Goal: Task Accomplishment & Management: Complete application form

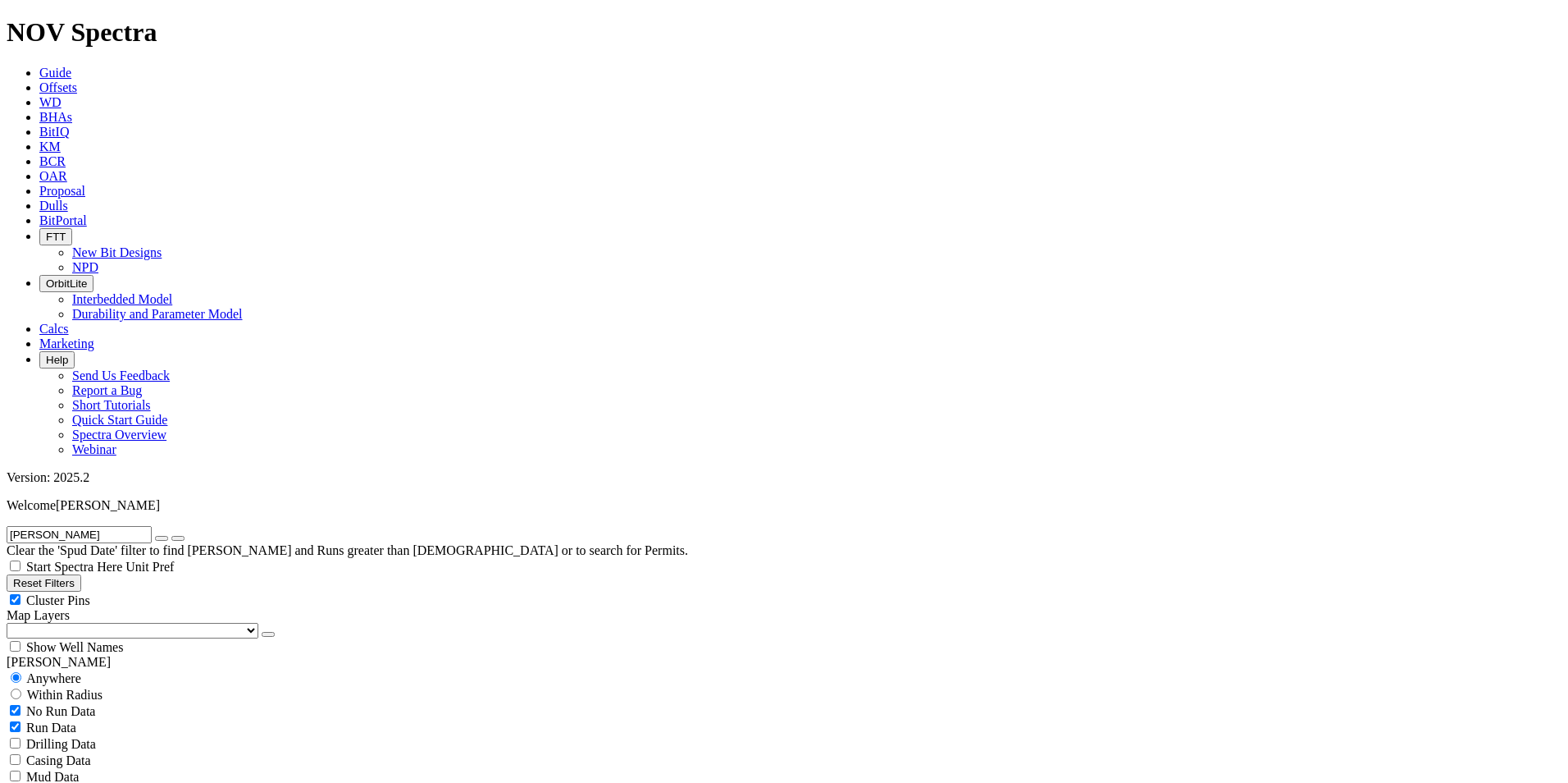
click at [161, 538] on icon "button" at bounding box center [161, 538] width 0 height 0
radio input "false"
radio input "true"
click at [139, 526] on input "text" at bounding box center [80, 535] width 145 height 18
paste input "[DEMOGRAPHIC_DATA] North West-08H"
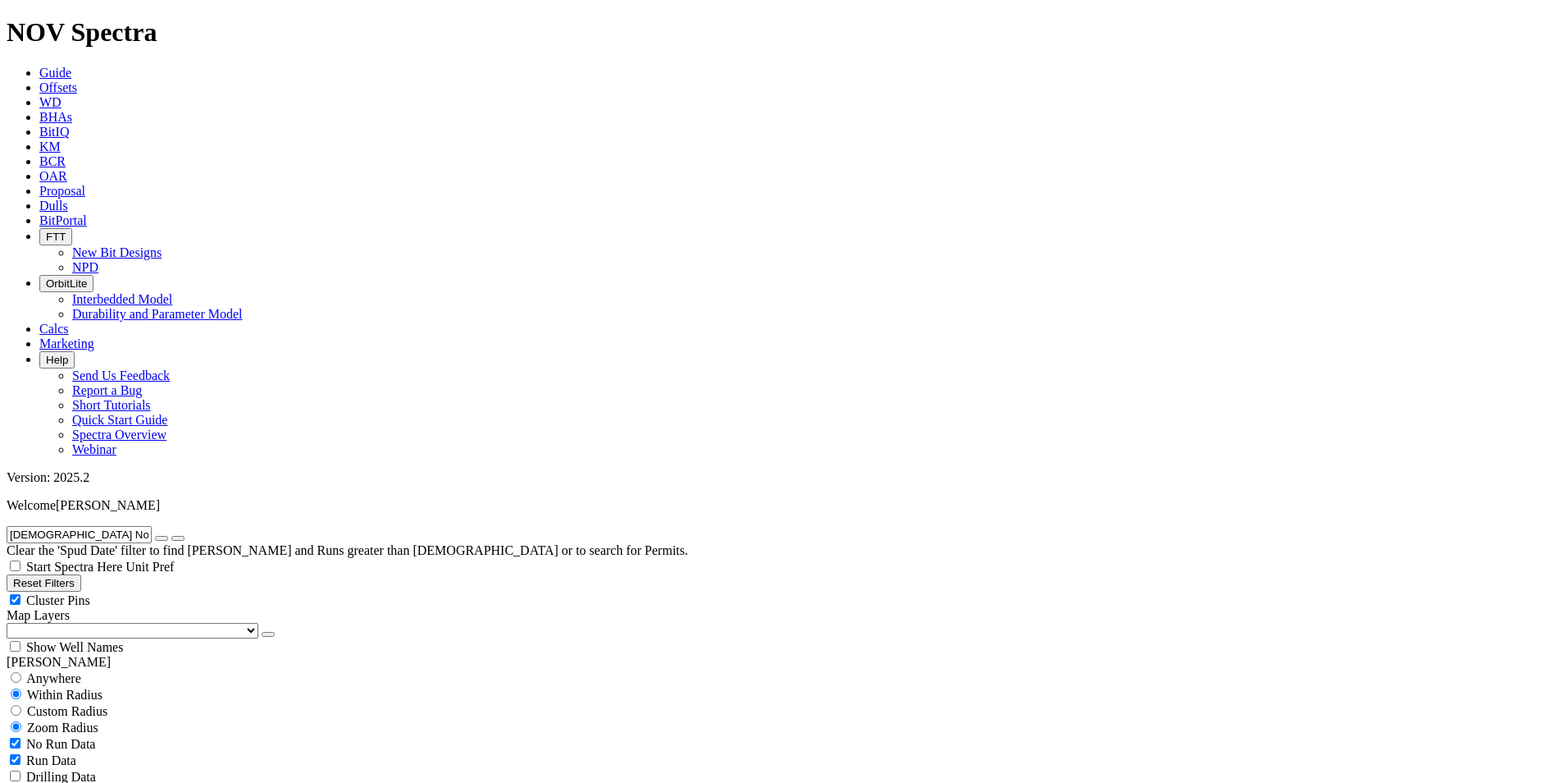
type input "[DEMOGRAPHIC_DATA] North West-08H"
click at [67, 672] on span "Anywhere" at bounding box center [54, 679] width 55 height 14
radio input "true"
radio input "false"
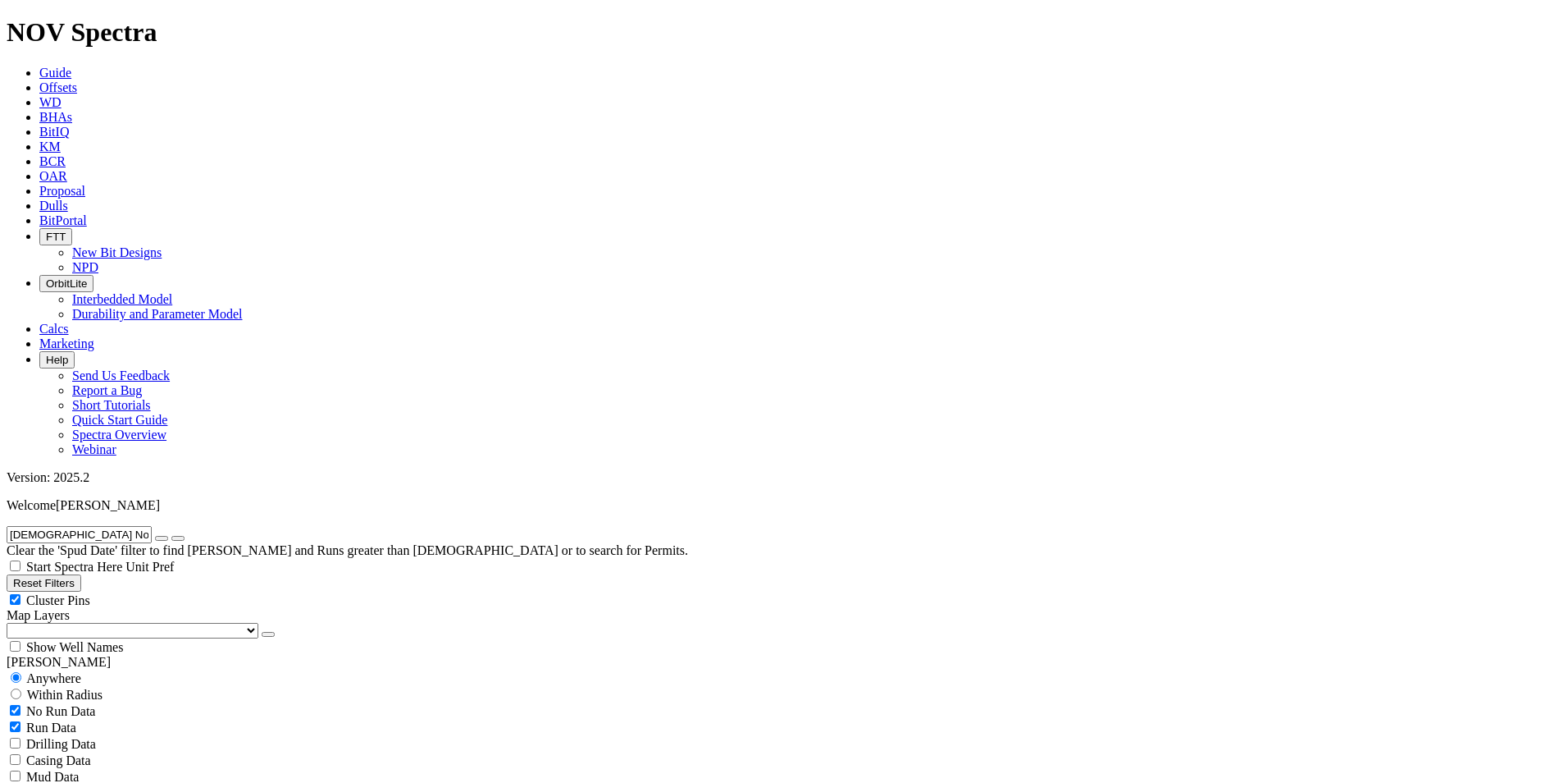
copy div "S319904 Bit"
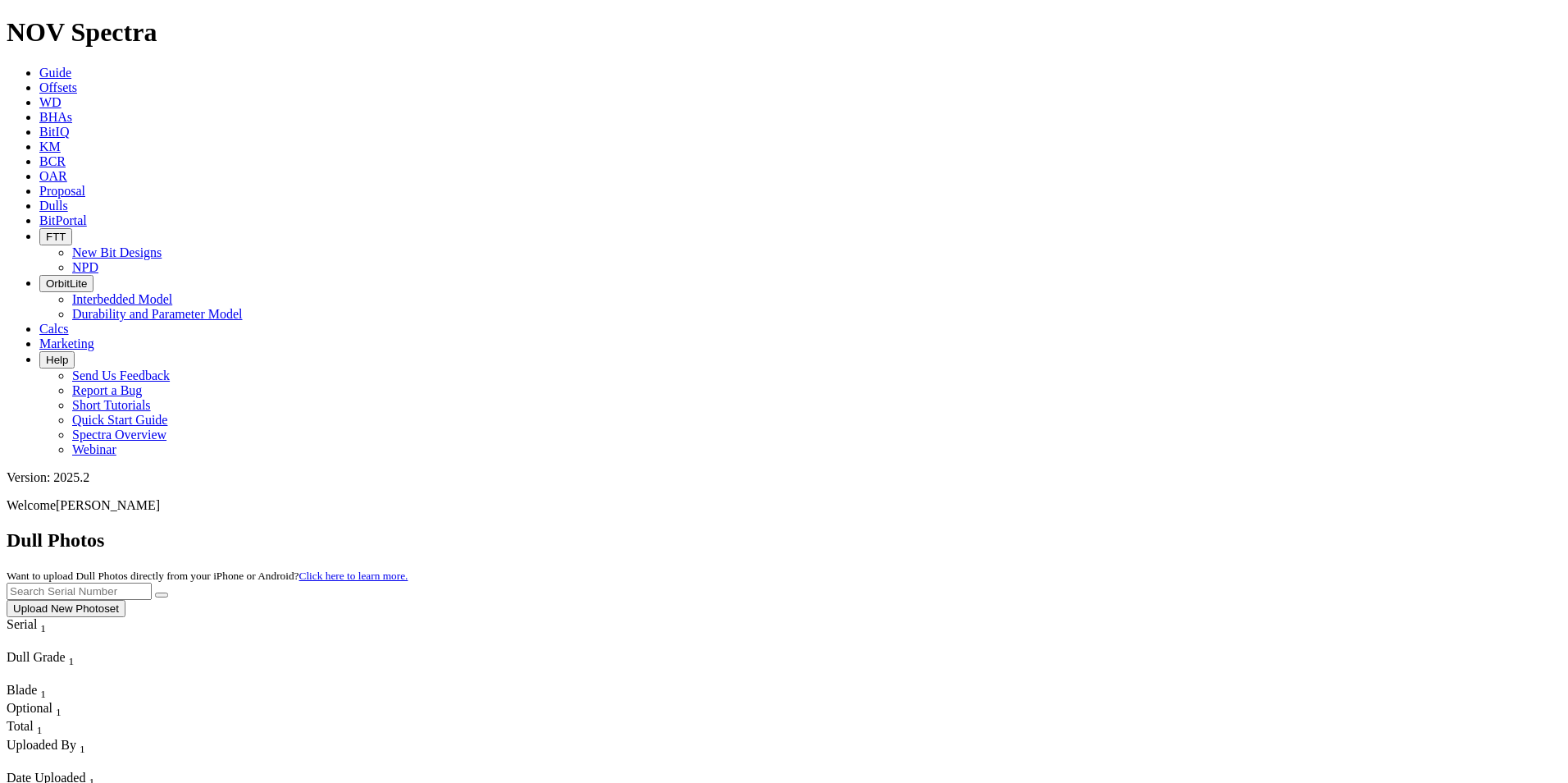
drag, startPoint x: 0, startPoint y: 0, endPoint x: 1483, endPoint y: 77, distance: 1485.0
click at [126, 600] on button "Upload New Photoset" at bounding box center [66, 609] width 119 height 18
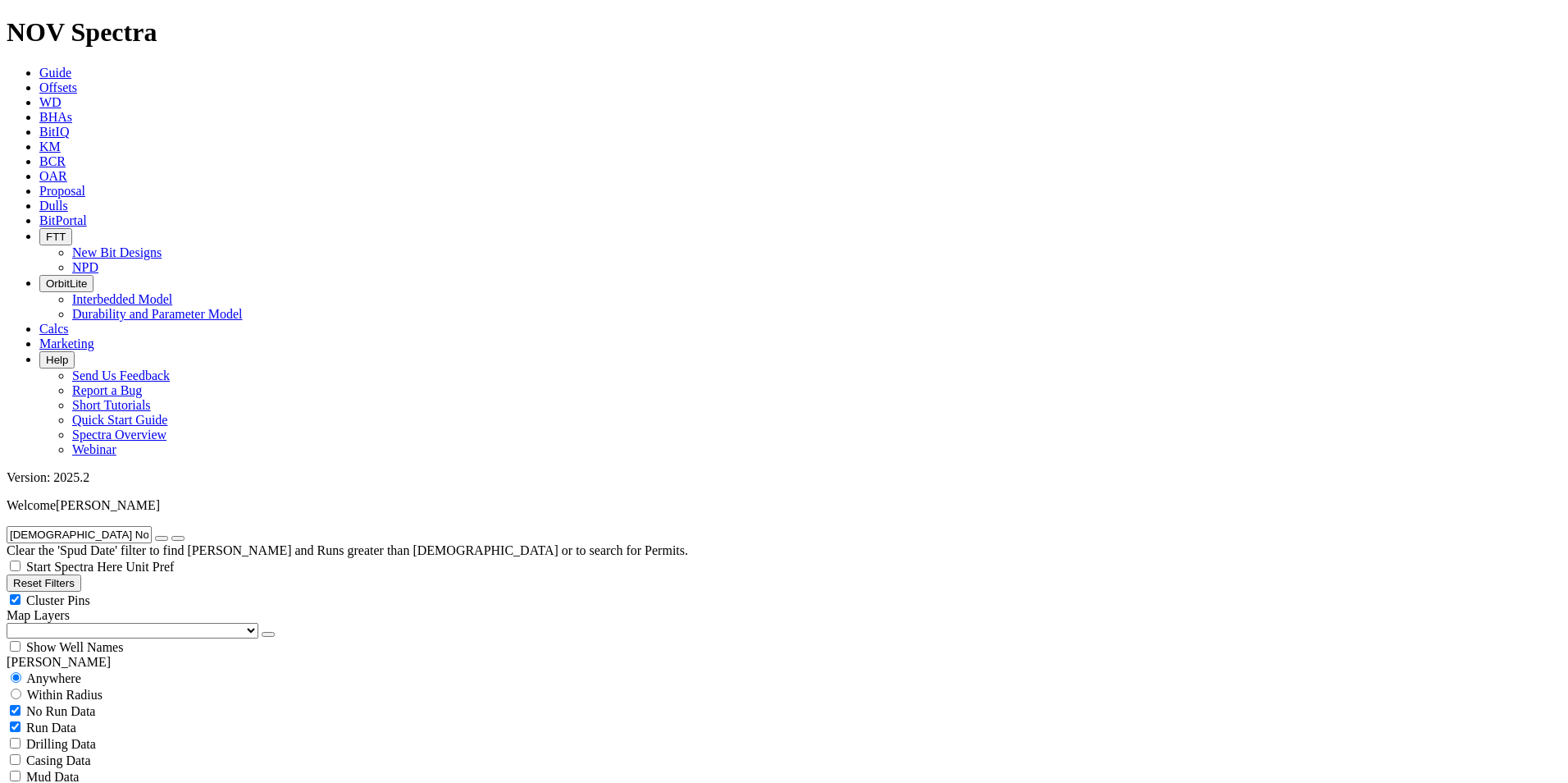
click at [151, 526] on input "[DEMOGRAPHIC_DATA] North West-08H" at bounding box center [80, 535] width 145 height 18
type input "[DEMOGRAPHIC_DATA] [GEOGRAPHIC_DATA]"
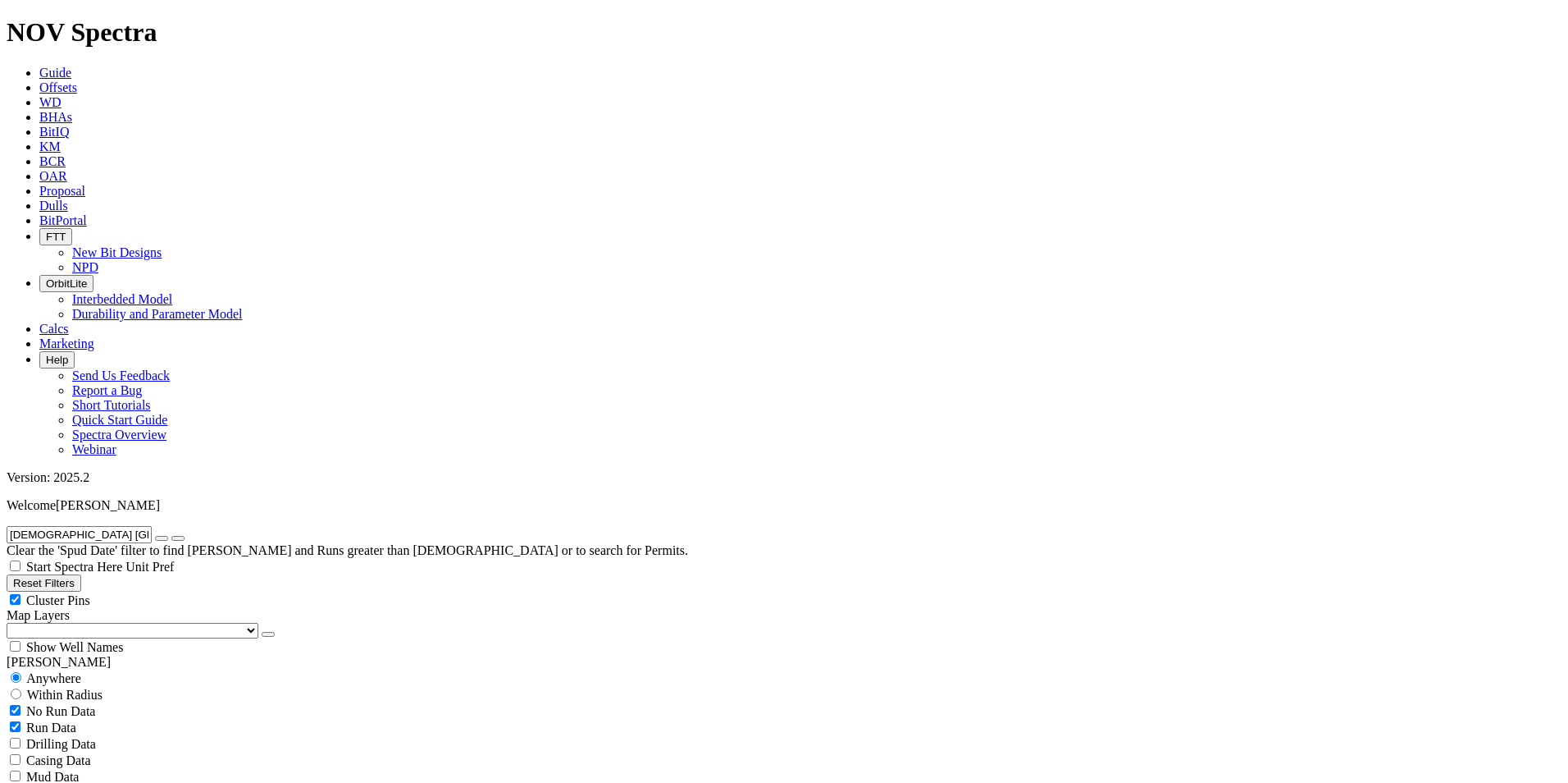
scroll to position [657, 0]
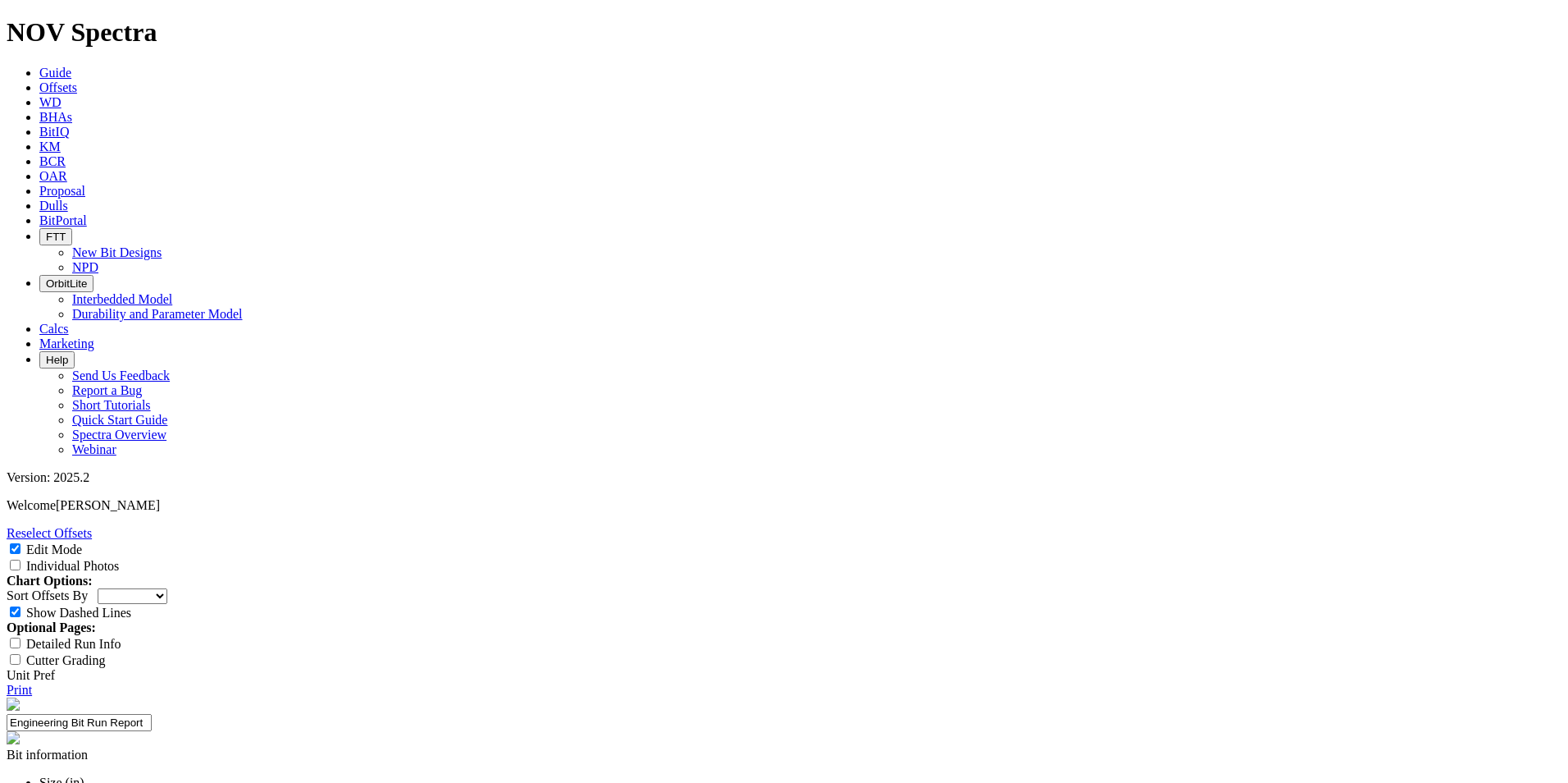
select select "New Bit Design"
paste input "Third"
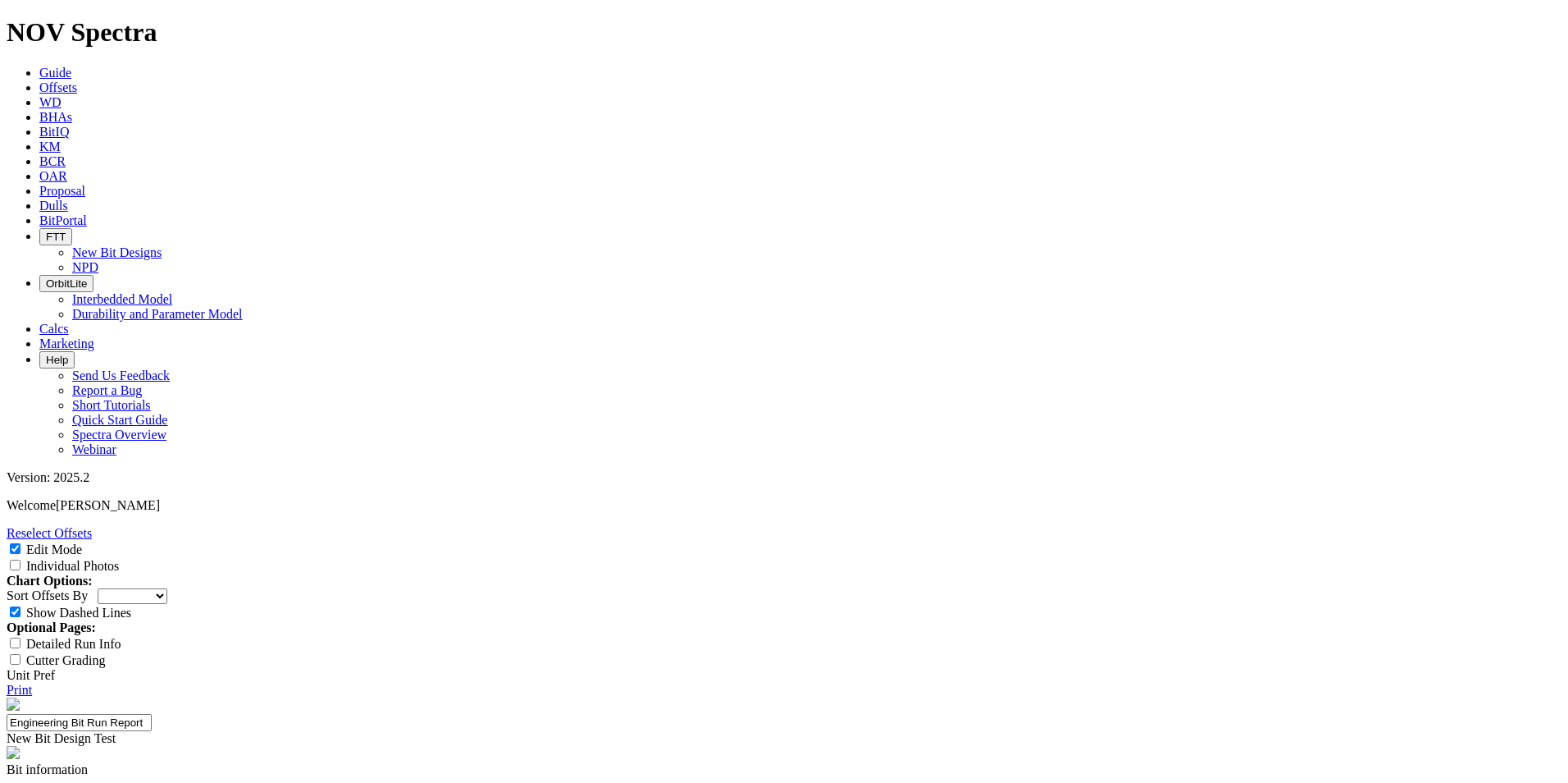
paste input "trial of 8.5"
drag, startPoint x: 716, startPoint y: 232, endPoint x: 768, endPoint y: 232, distance: 52.0
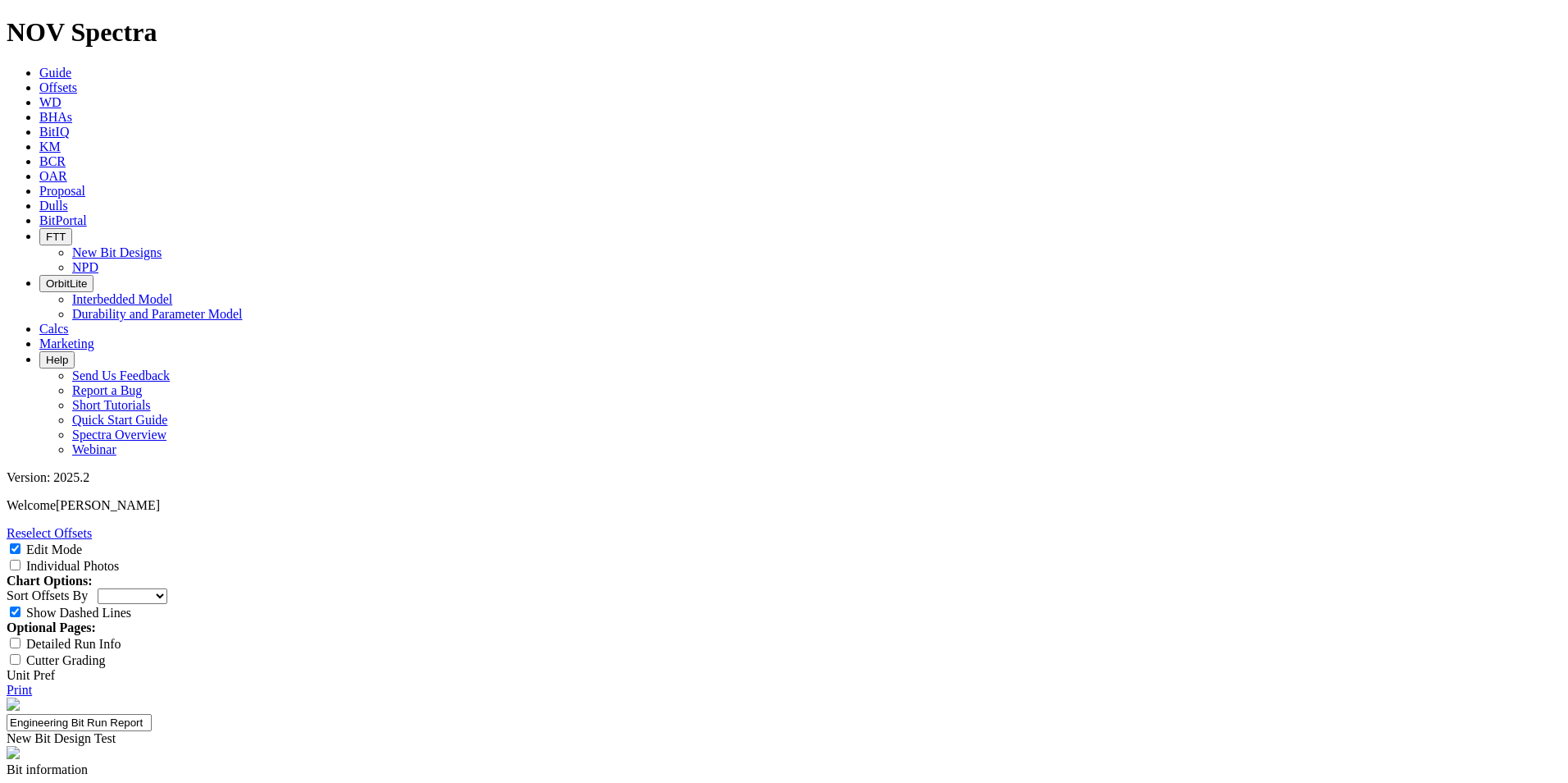
type input "Third trial"
copy div "S319904"
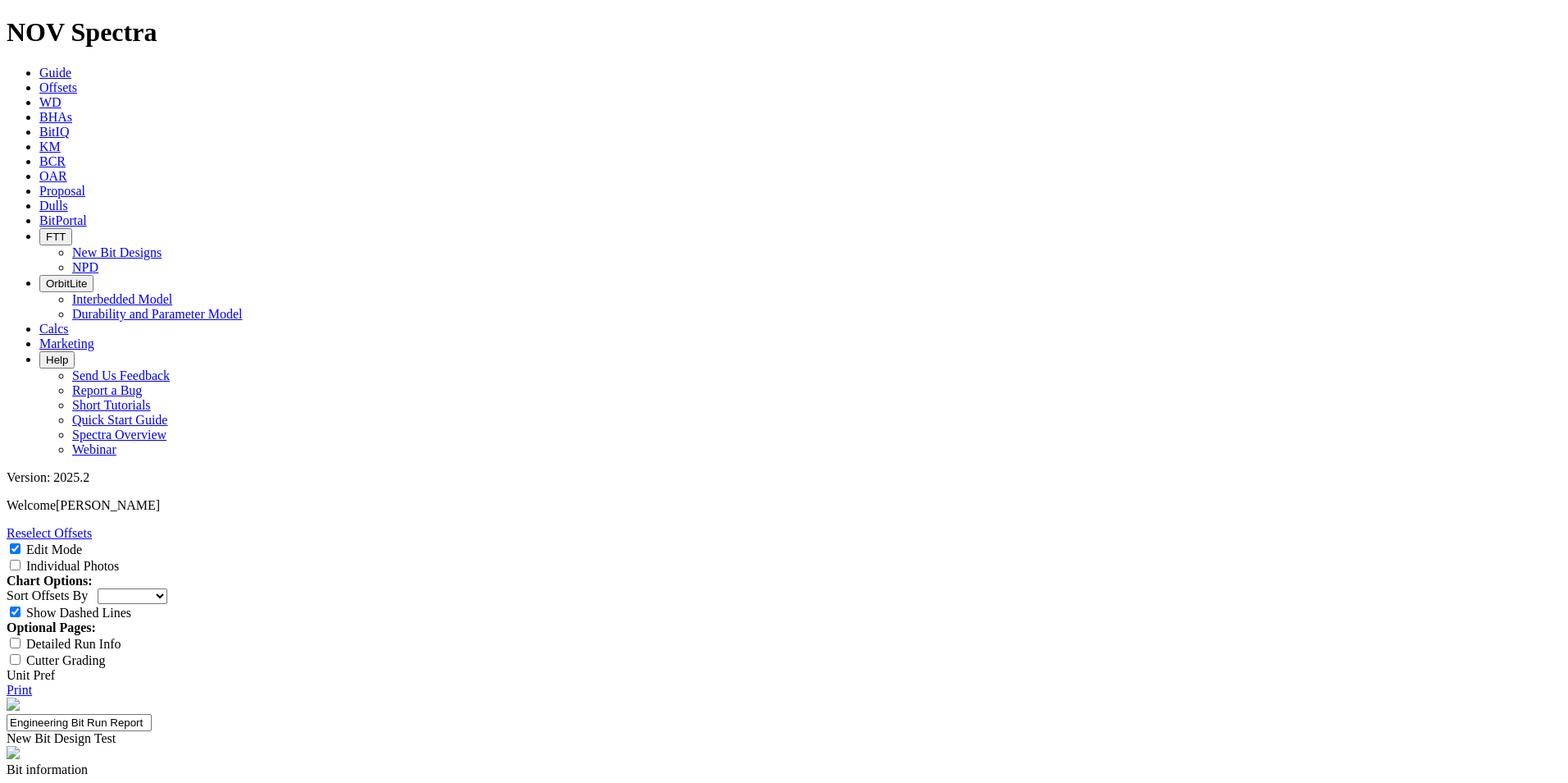
paste textarea "Design Aim: EHO-MENA-Oman - Optimise CFD, Eliminate Flow Guides, and Change Cut…"
type textarea "Design Aim: EHO-MENA-Oman - Optimise CFD, Eliminate Flow Guides, and Change Cut…"
click at [21, 560] on input "Individual Photos" at bounding box center [15, 565] width 11 height 11
checkbox input "true"
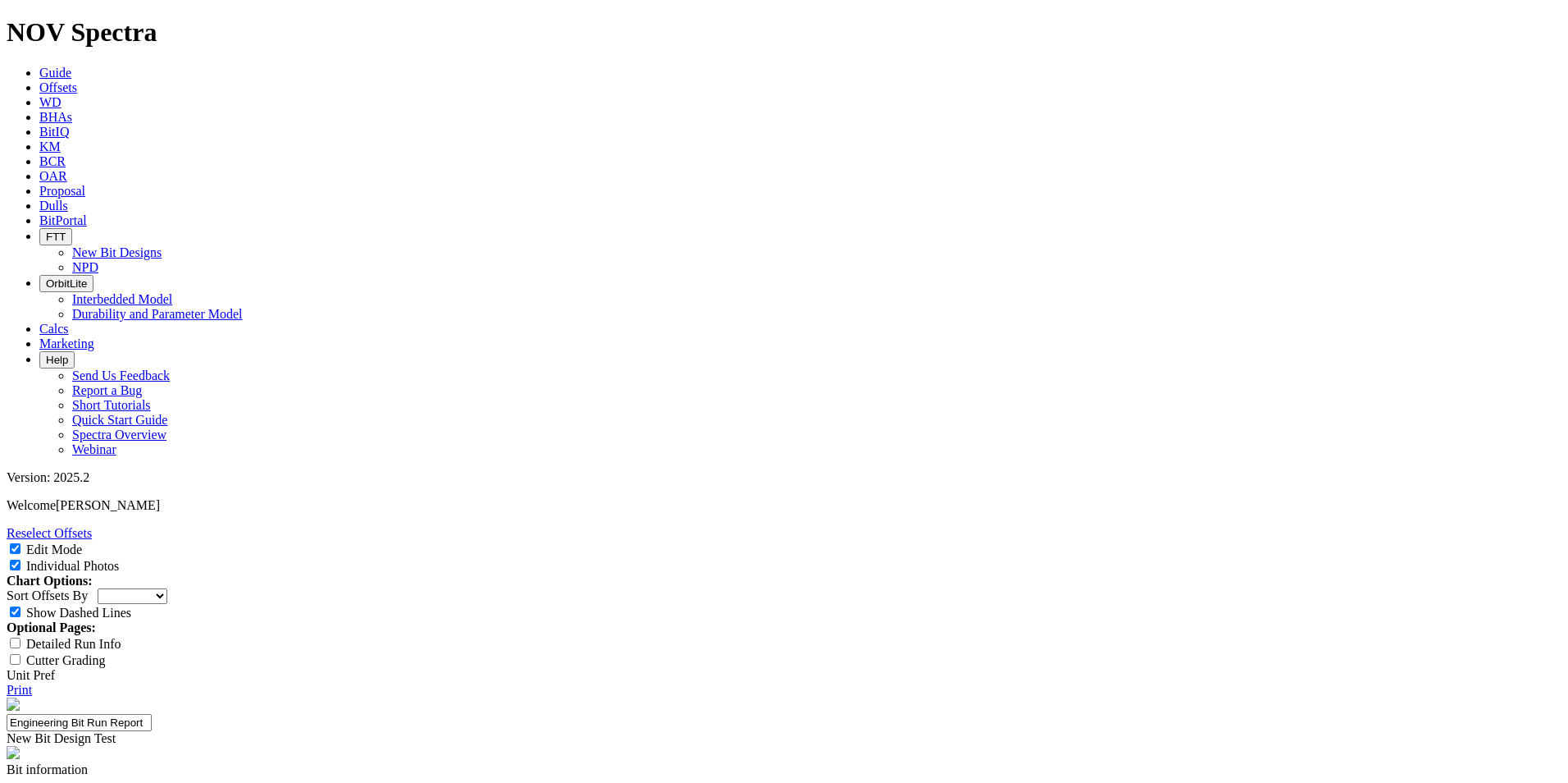
click at [21, 637] on input "Detailed Run Info" at bounding box center [15, 642] width 11 height 11
checkbox input "true"
click at [55, 668] on link "Unit Pref" at bounding box center [30, 675] width 48 height 14
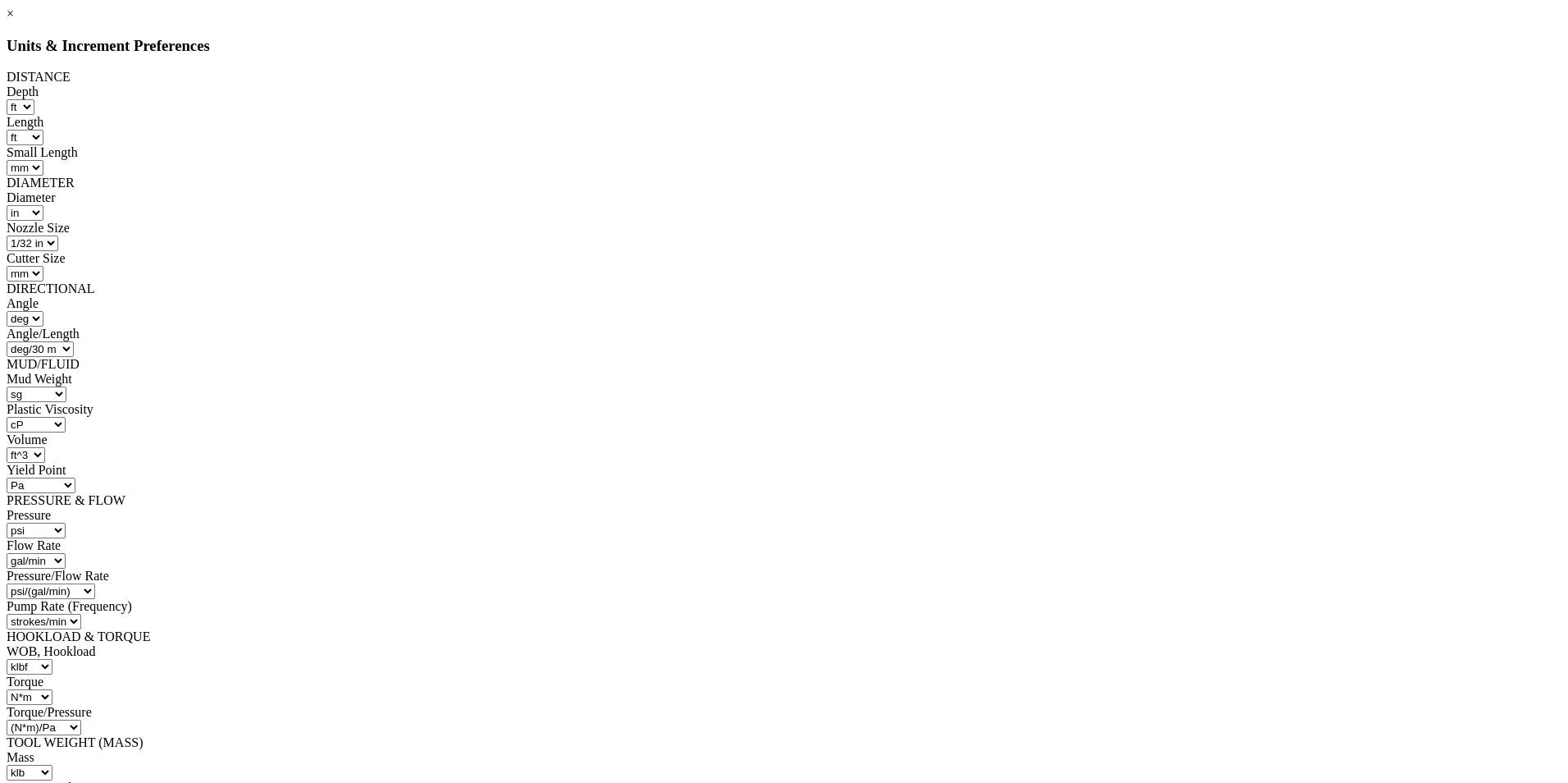
click at [14, 21] on link "×" at bounding box center [11, 14] width 8 height 14
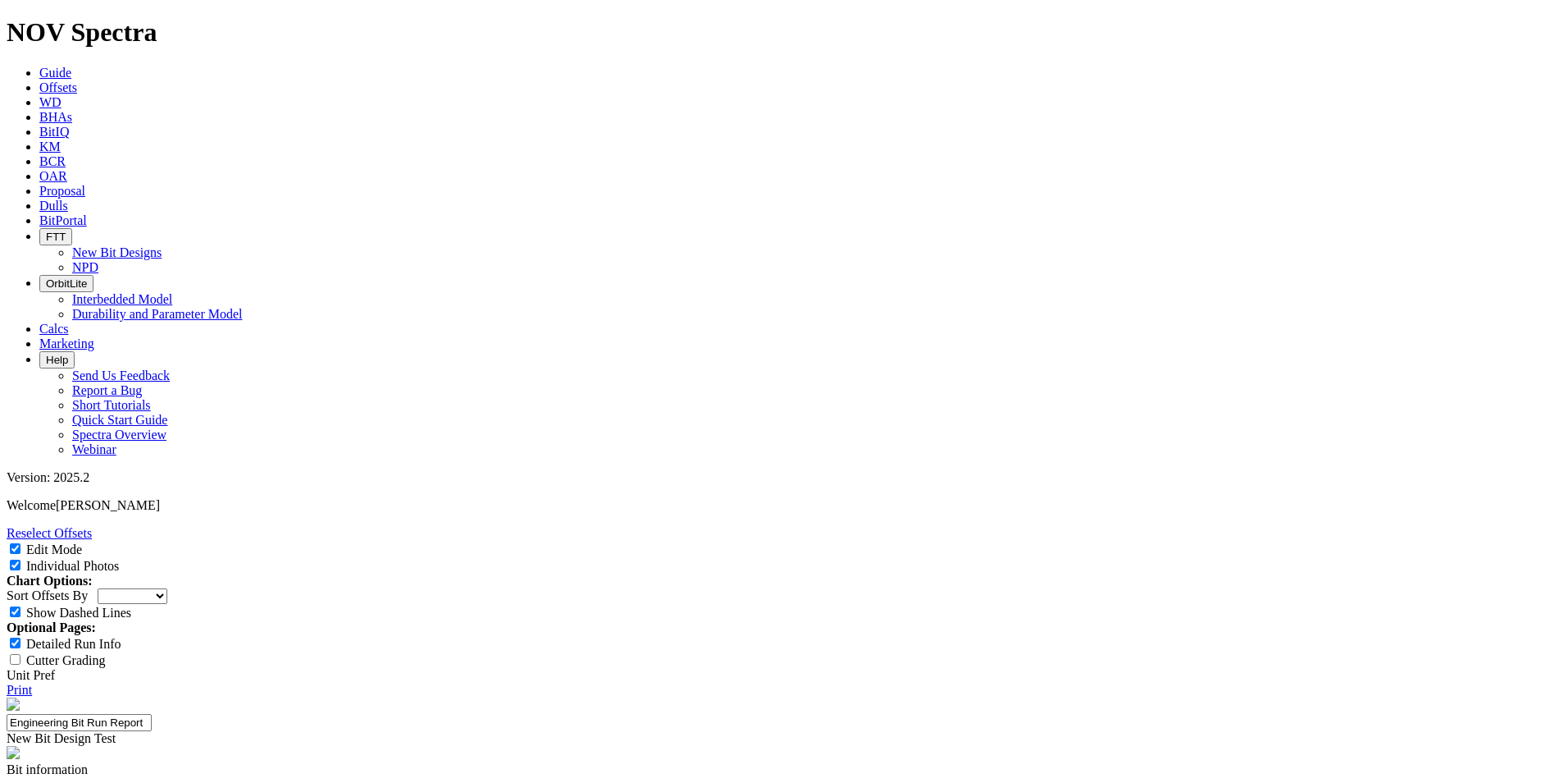
scroll to position [164, 0]
paste input "[DEMOGRAPHIC_DATA][PERSON_NAME]"
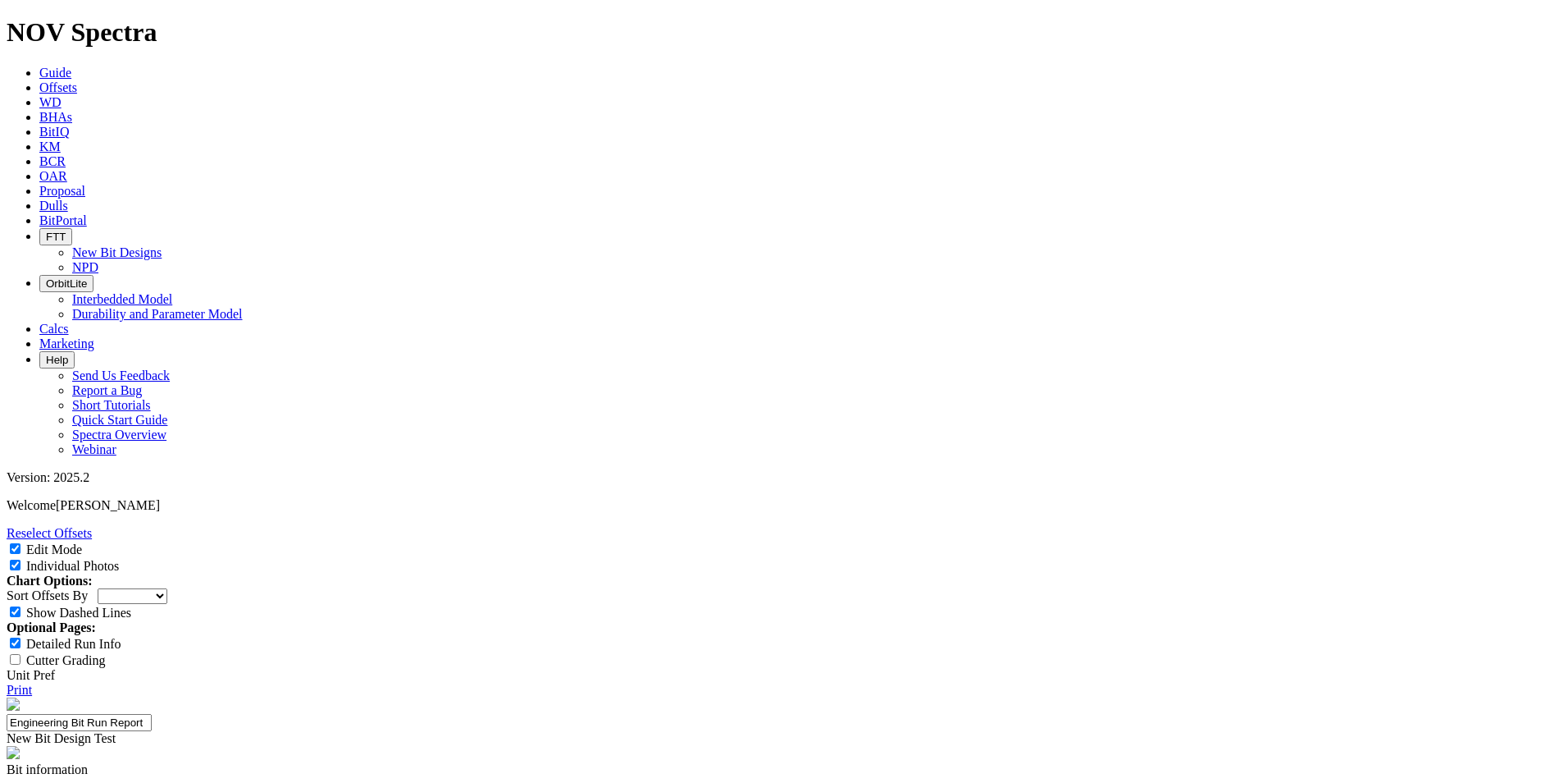
scroll to position [657, 0]
type input "[DEMOGRAPHIC_DATA][PERSON_NAME]"
